Goal: Find specific page/section: Find specific page/section

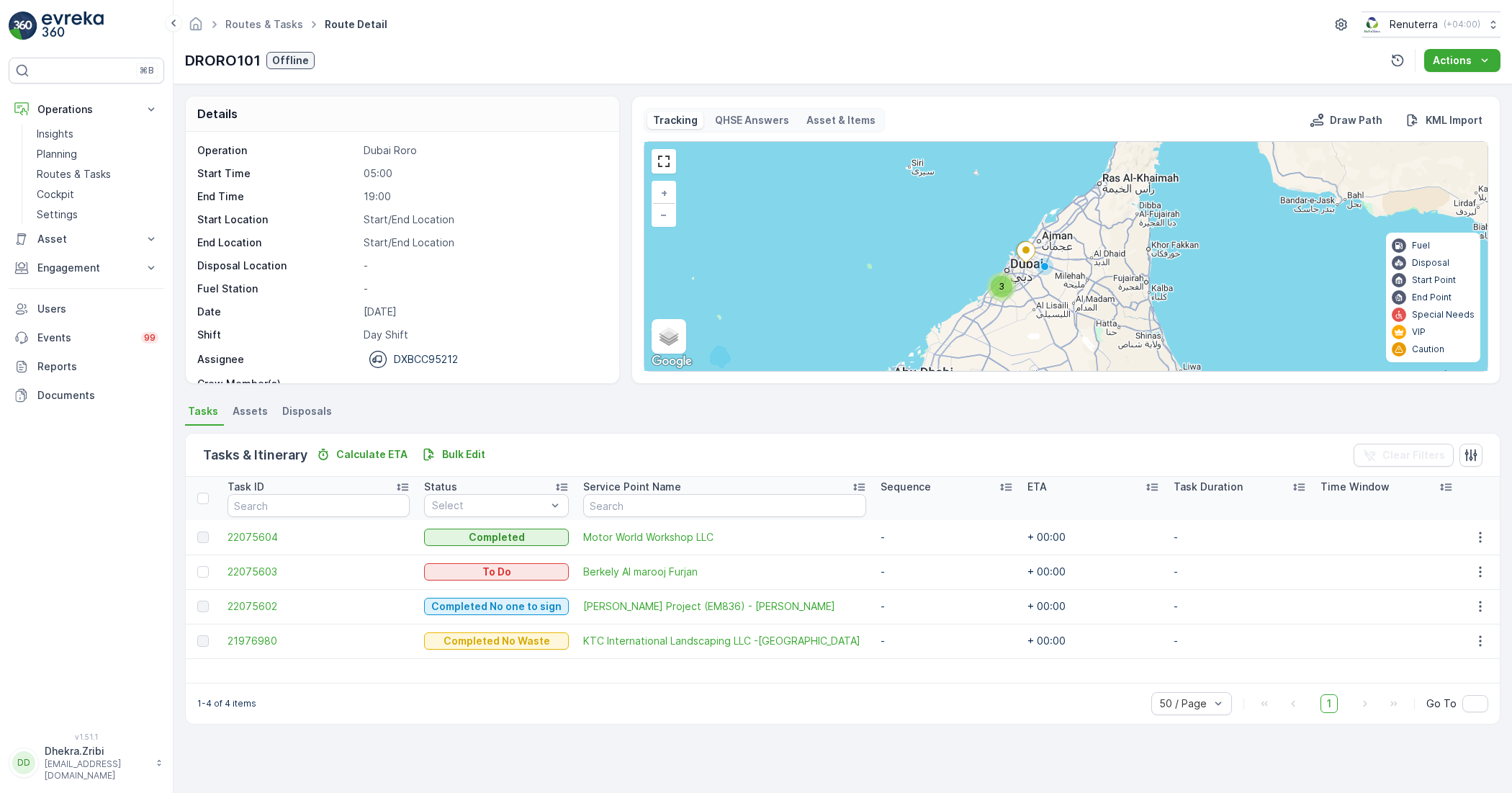
scroll to position [46, 0]
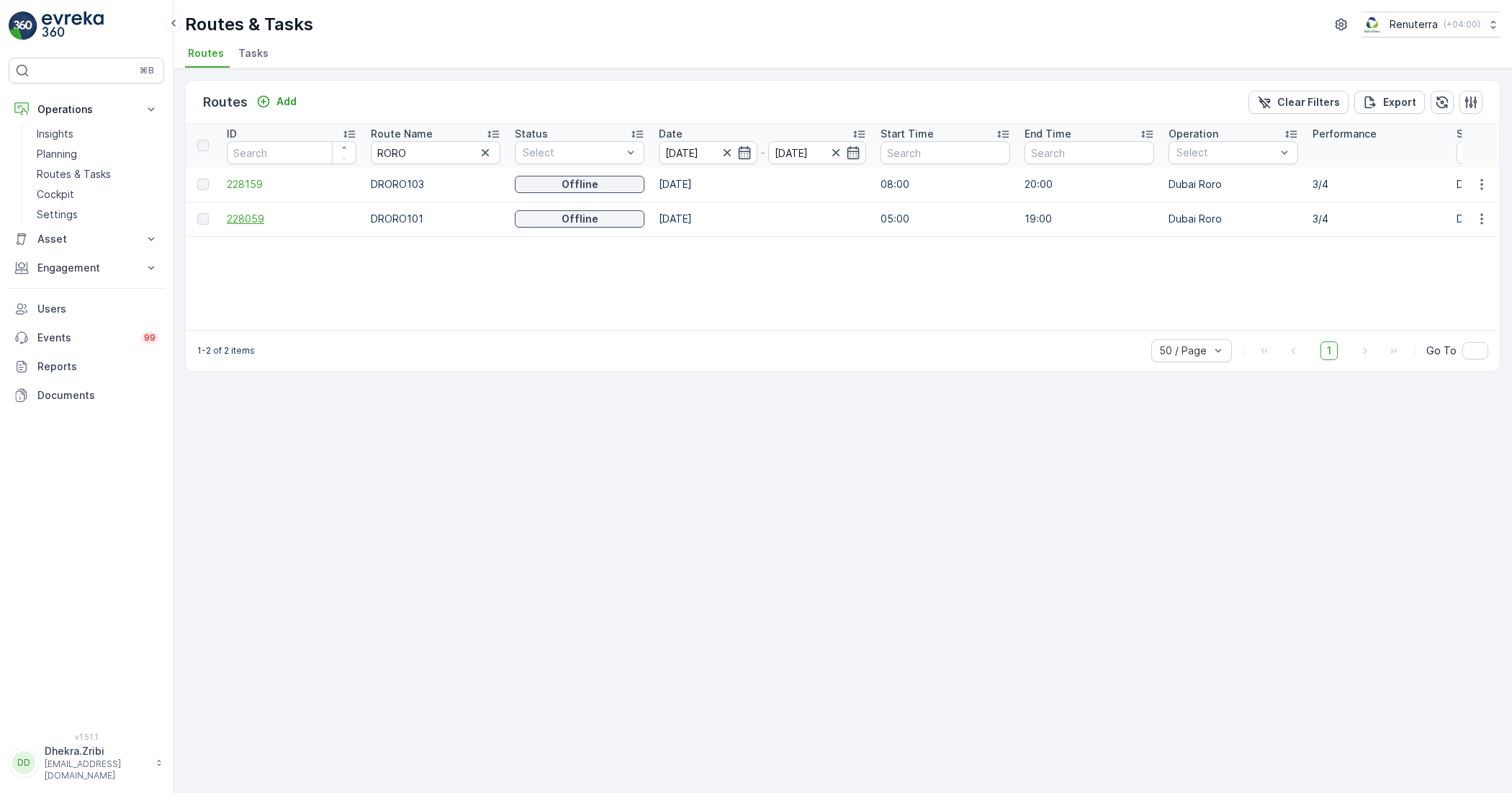
click at [248, 223] on span "228059" at bounding box center [291, 219] width 130 height 14
click at [238, 178] on span "228159" at bounding box center [291, 184] width 130 height 14
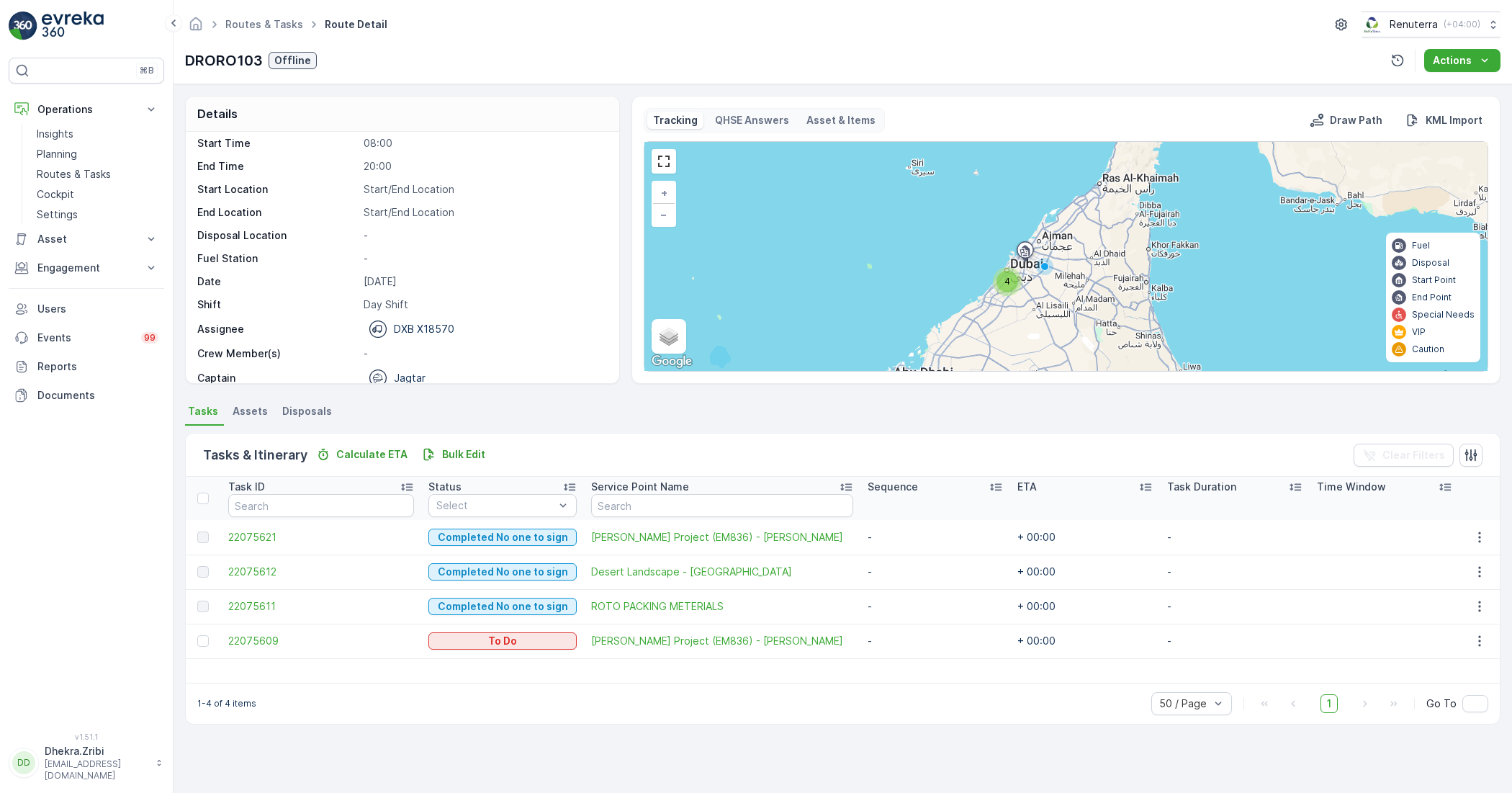
scroll to position [46, 0]
